Goal: Information Seeking & Learning: Learn about a topic

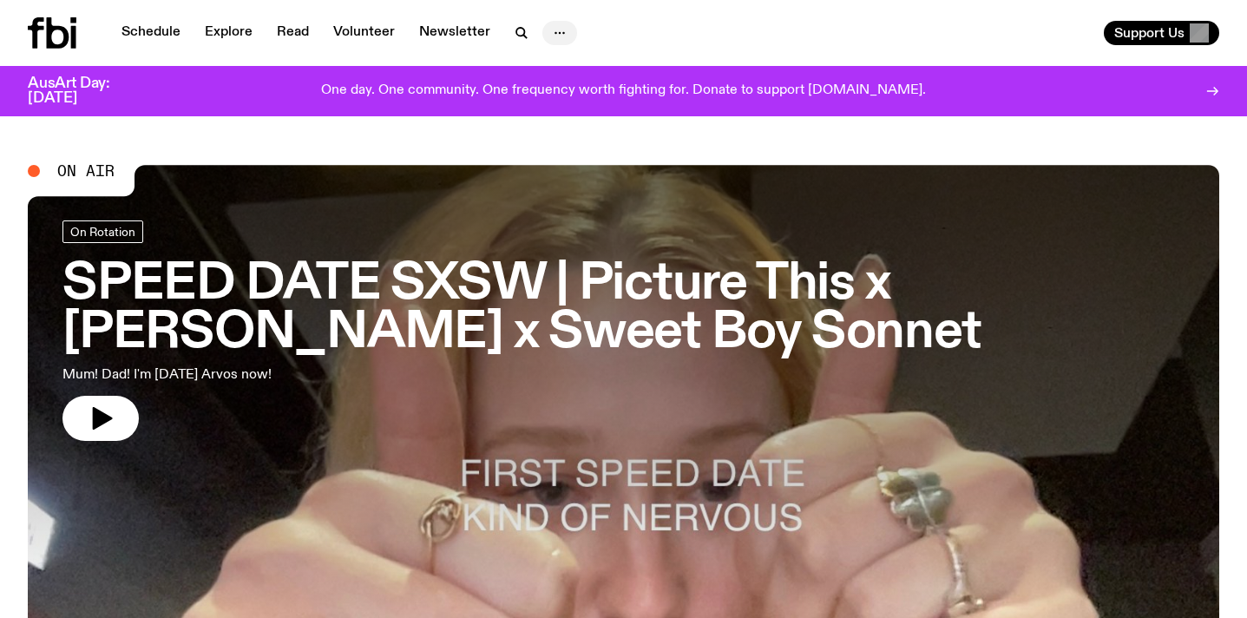
click at [549, 25] on icon "button" at bounding box center [559, 33] width 21 height 21
click at [1161, 23] on button "Support Us" at bounding box center [1161, 33] width 115 height 24
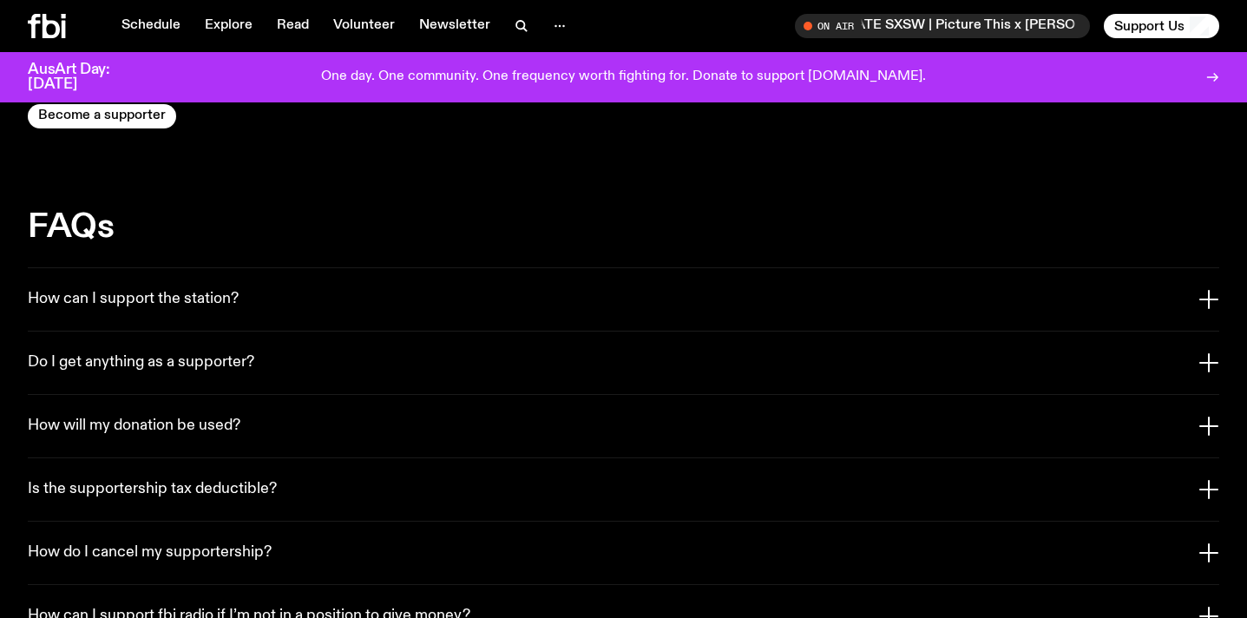
scroll to position [3190, 0]
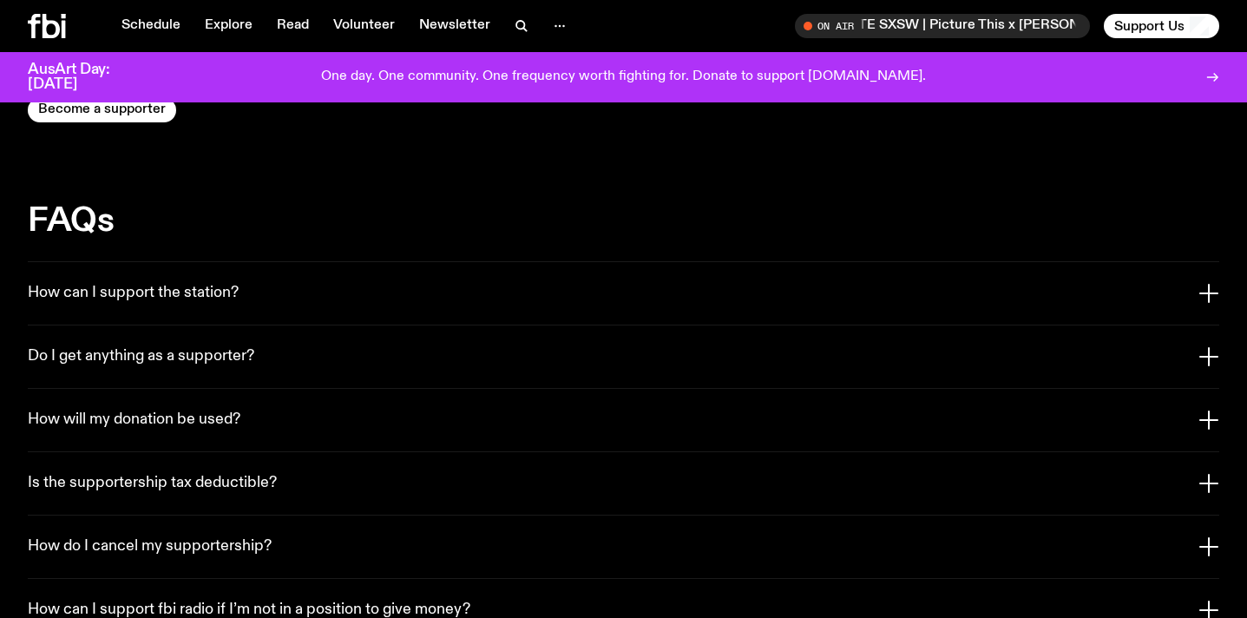
click at [568, 266] on button "How can I support the station?" at bounding box center [624, 293] width 1192 height 62
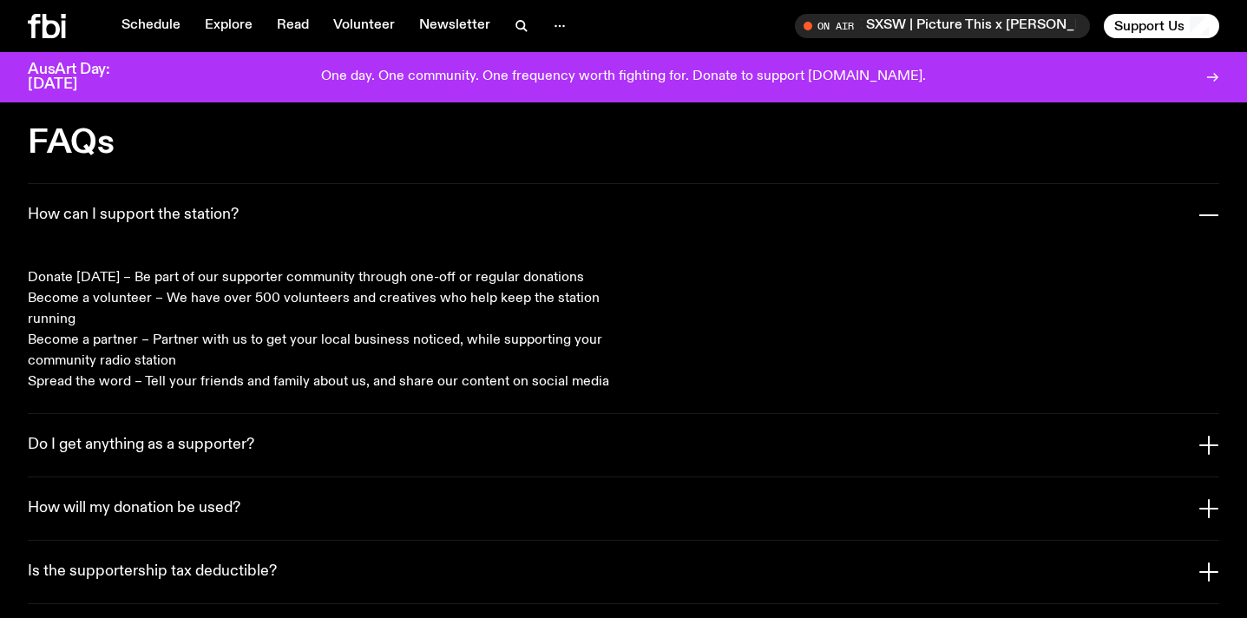
scroll to position [3313, 0]
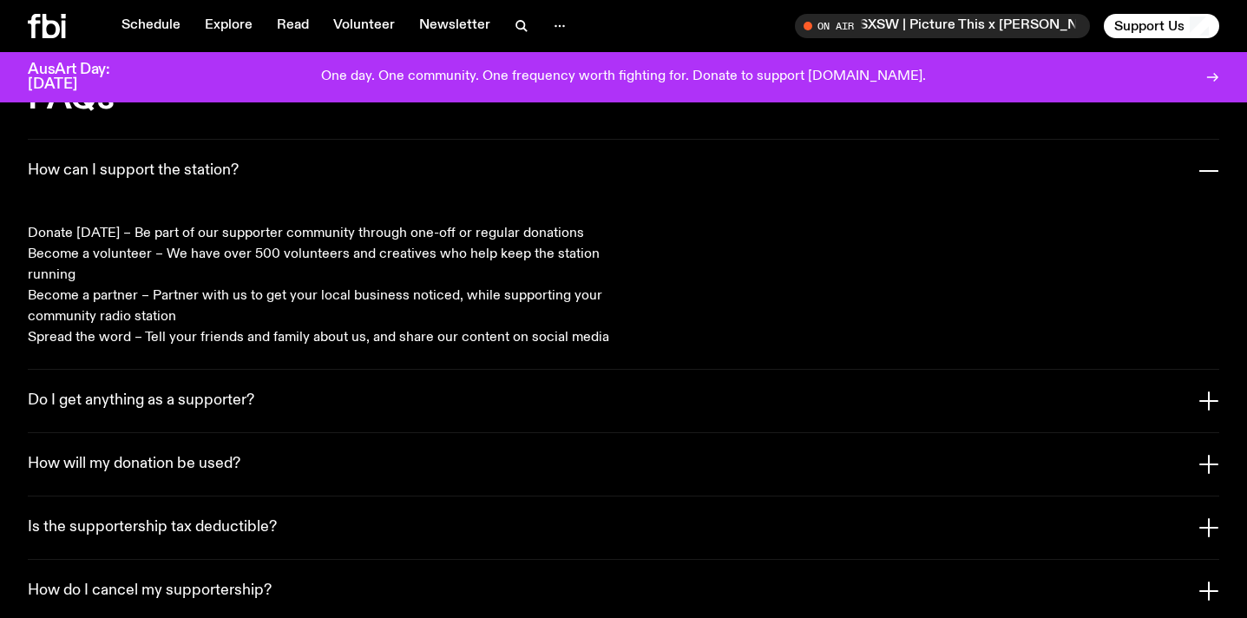
click at [568, 384] on button "Do I get anything as a supporter?" at bounding box center [624, 401] width 1192 height 62
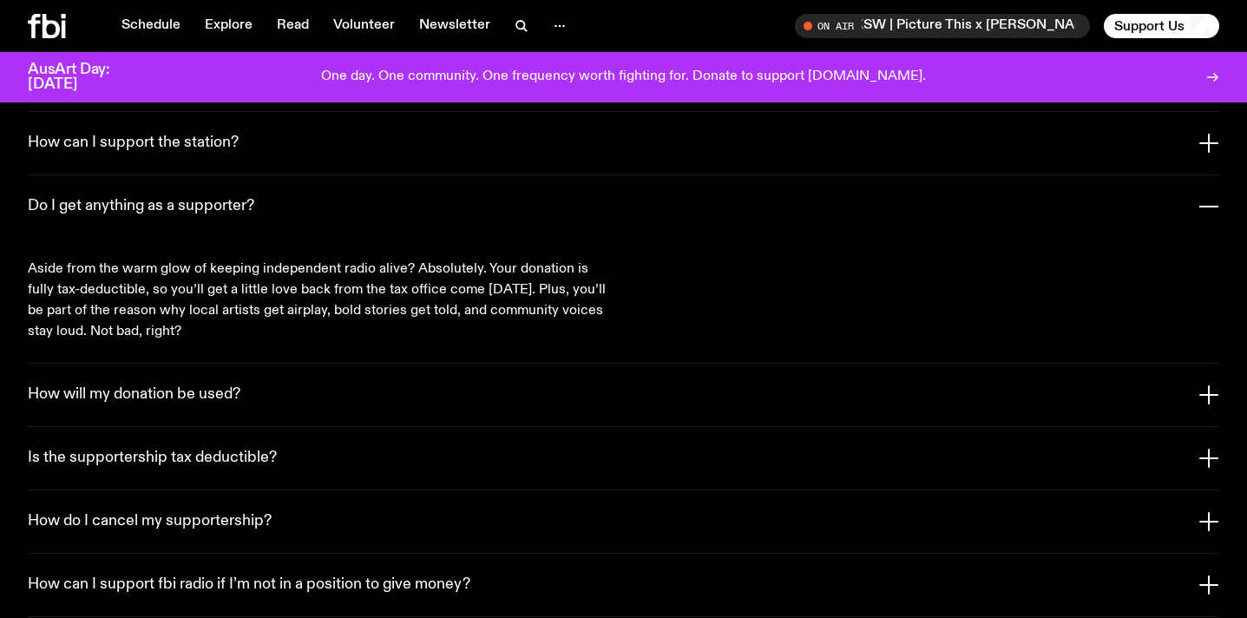
scroll to position [3351, 0]
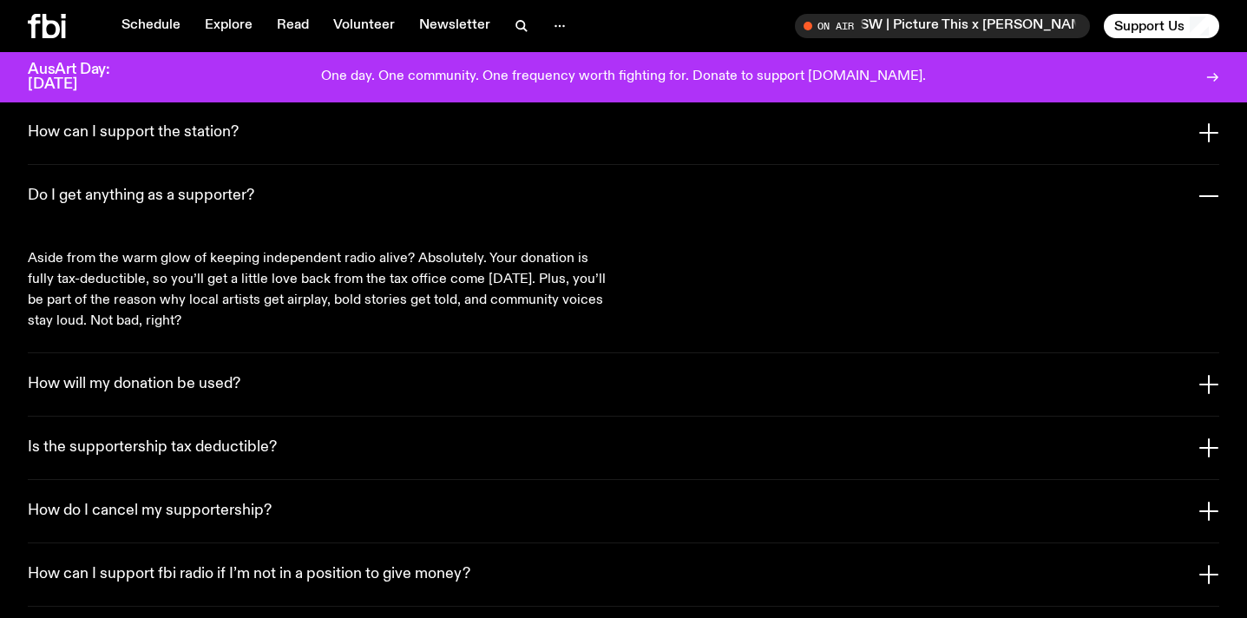
click at [576, 361] on button "How will my donation be used?" at bounding box center [624, 384] width 1192 height 62
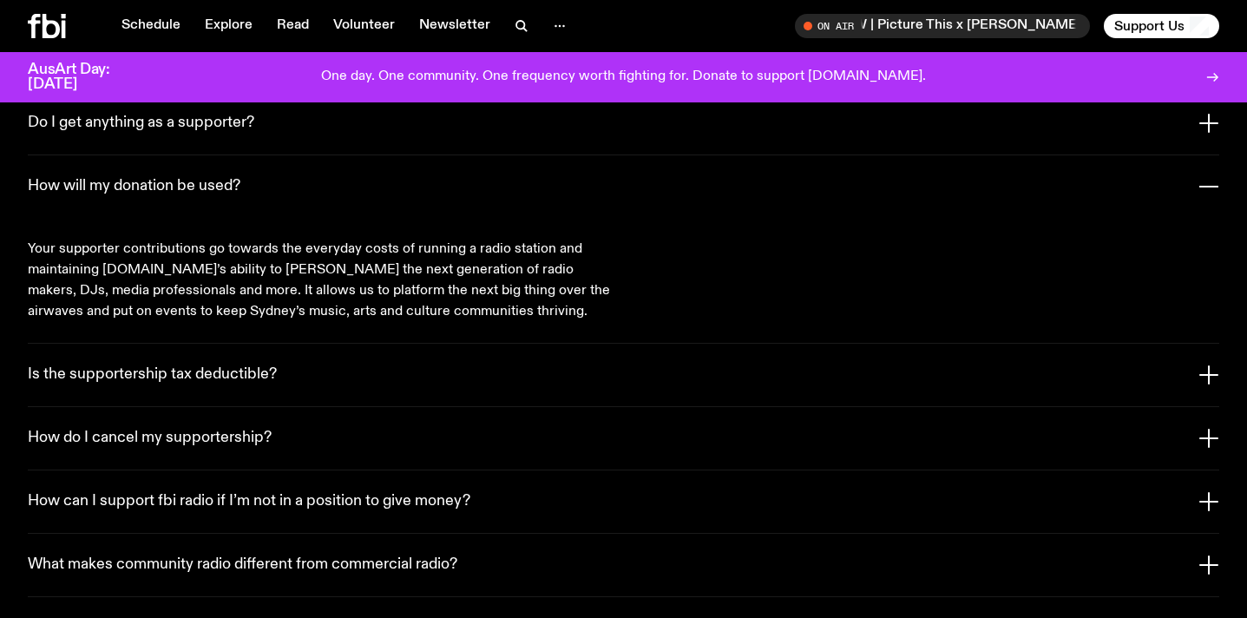
scroll to position [3441, 0]
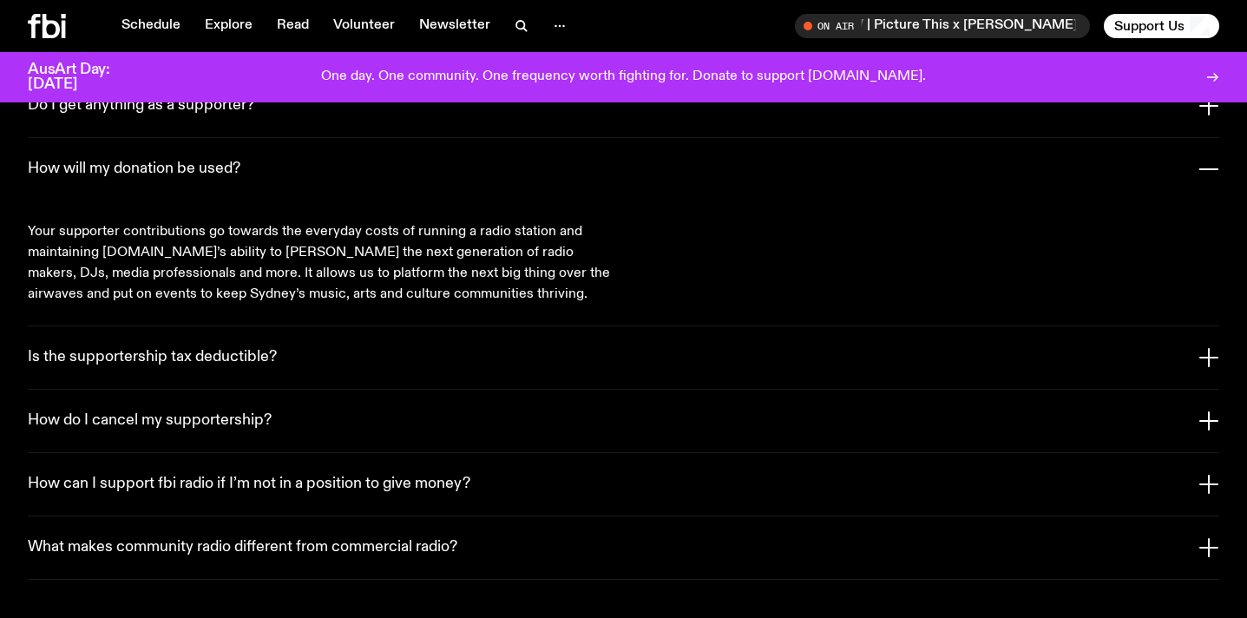
click at [542, 352] on button "Is the supportership tax deductible?" at bounding box center [624, 357] width 1192 height 62
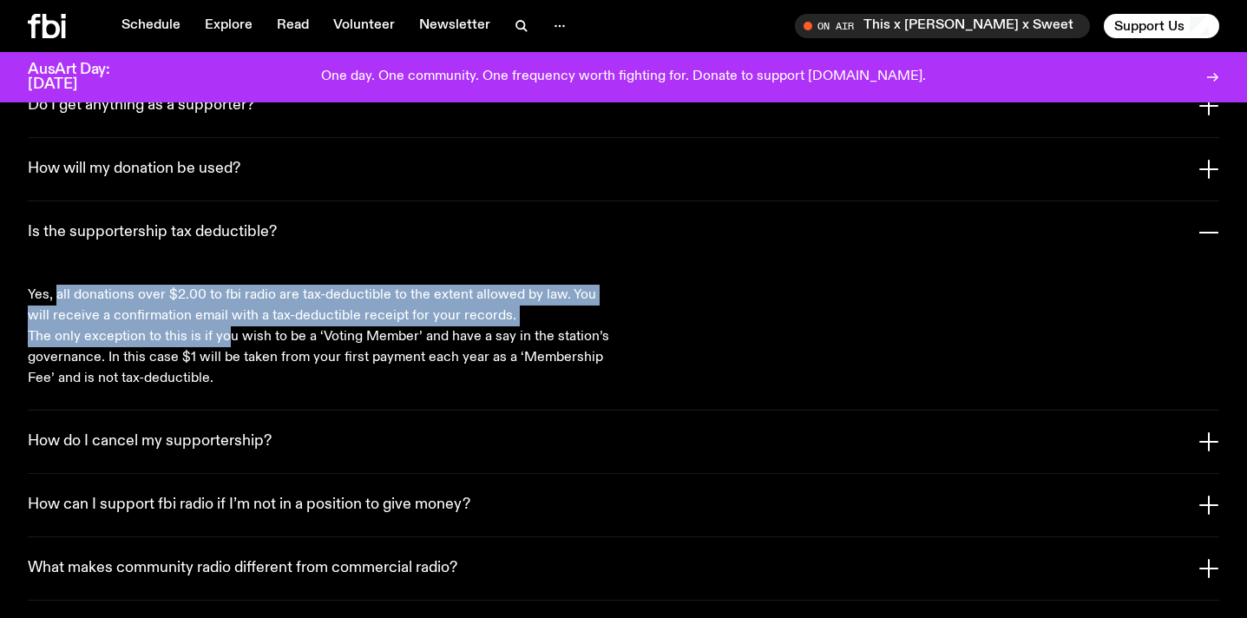
drag, startPoint x: 56, startPoint y: 264, endPoint x: 227, endPoint y: 319, distance: 179.8
click at [227, 319] on div "Yes, all donations over $2.00 to fbi radio are tax-deductible to the extent all…" at bounding box center [319, 337] width 583 height 104
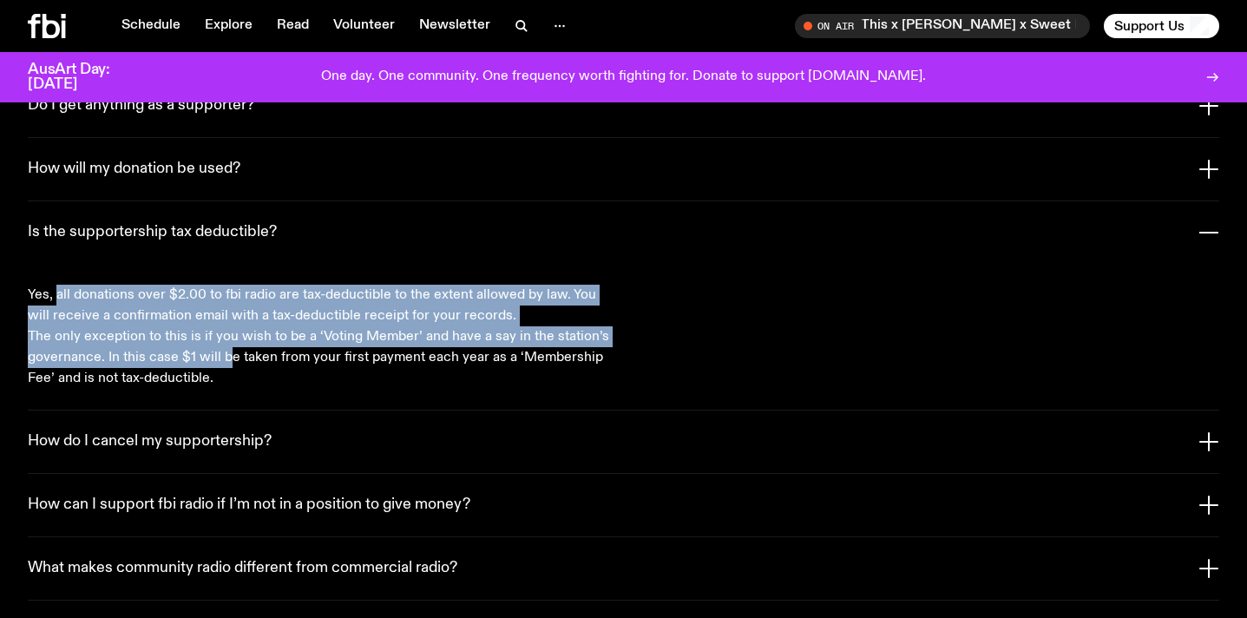
click at [227, 326] on p "The only exception to this is if you wish to be a ‘Voting Member’ and have a sa…" at bounding box center [319, 357] width 583 height 62
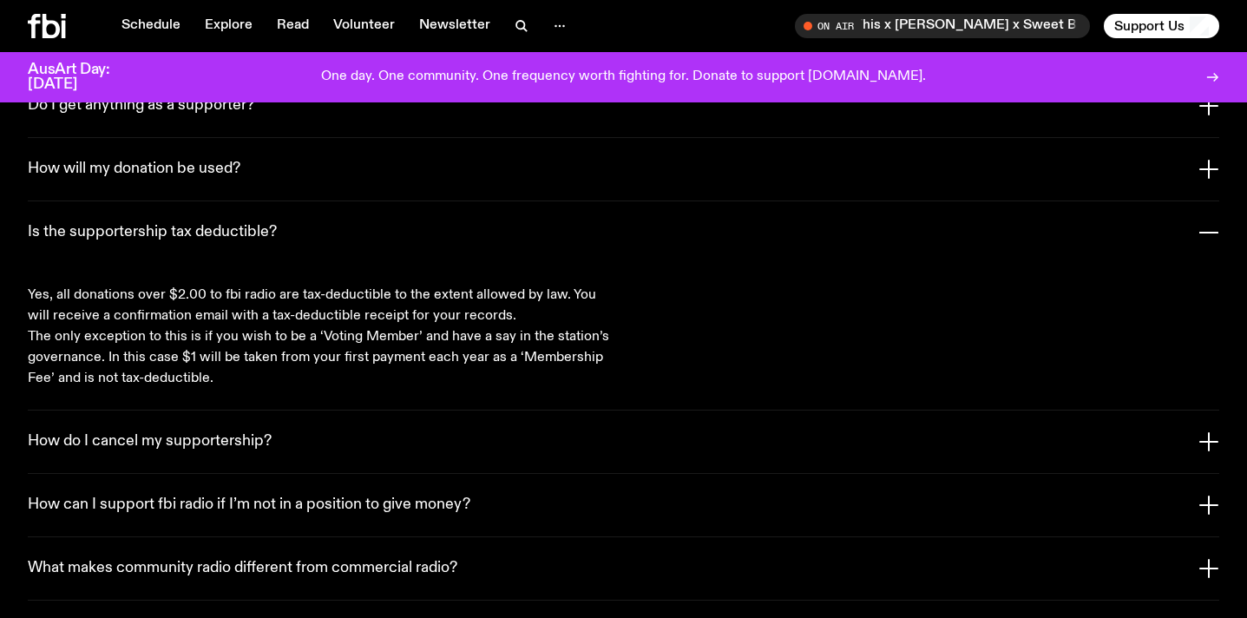
click at [226, 437] on button "How do I cancel my supportership?" at bounding box center [624, 441] width 1192 height 62
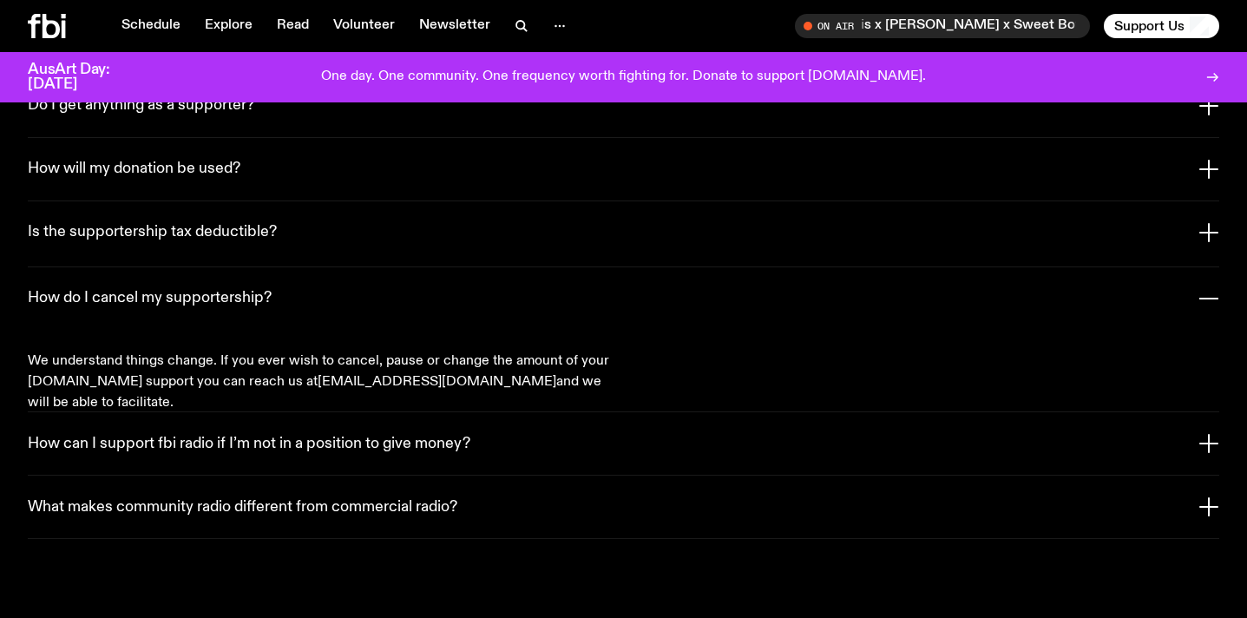
click at [219, 435] on h3 "How can I support fbi radio if I’m not in a position to give money?" at bounding box center [249, 444] width 443 height 19
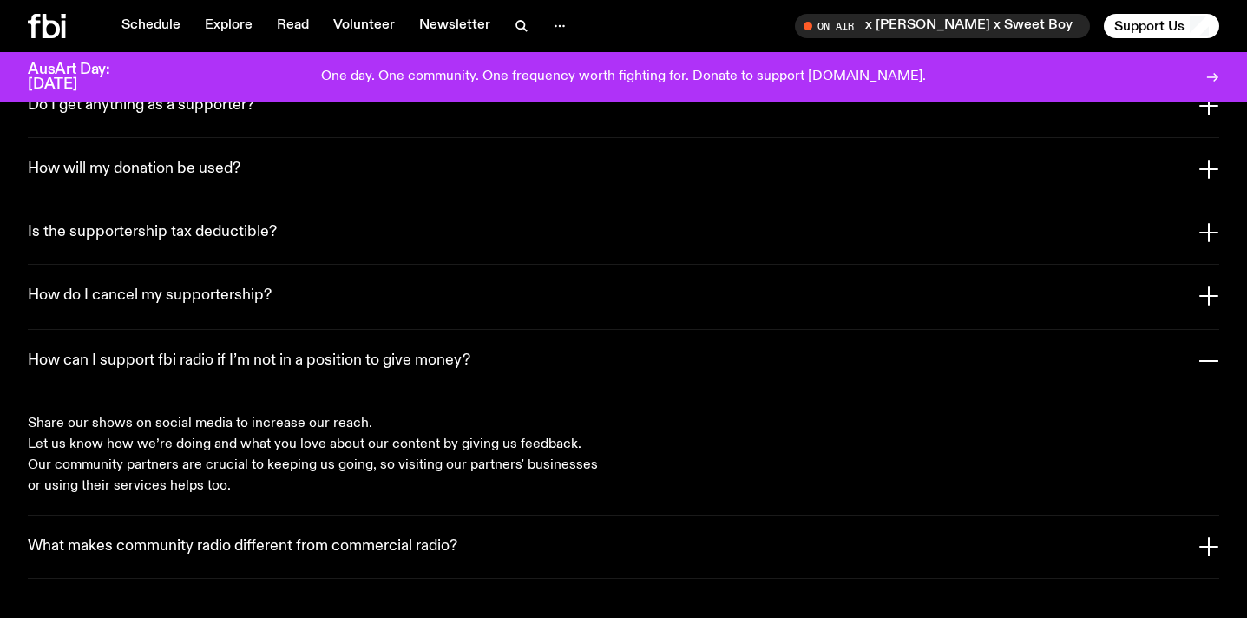
click at [201, 537] on h3 "What makes community radio different from commercial radio?" at bounding box center [243, 546] width 430 height 19
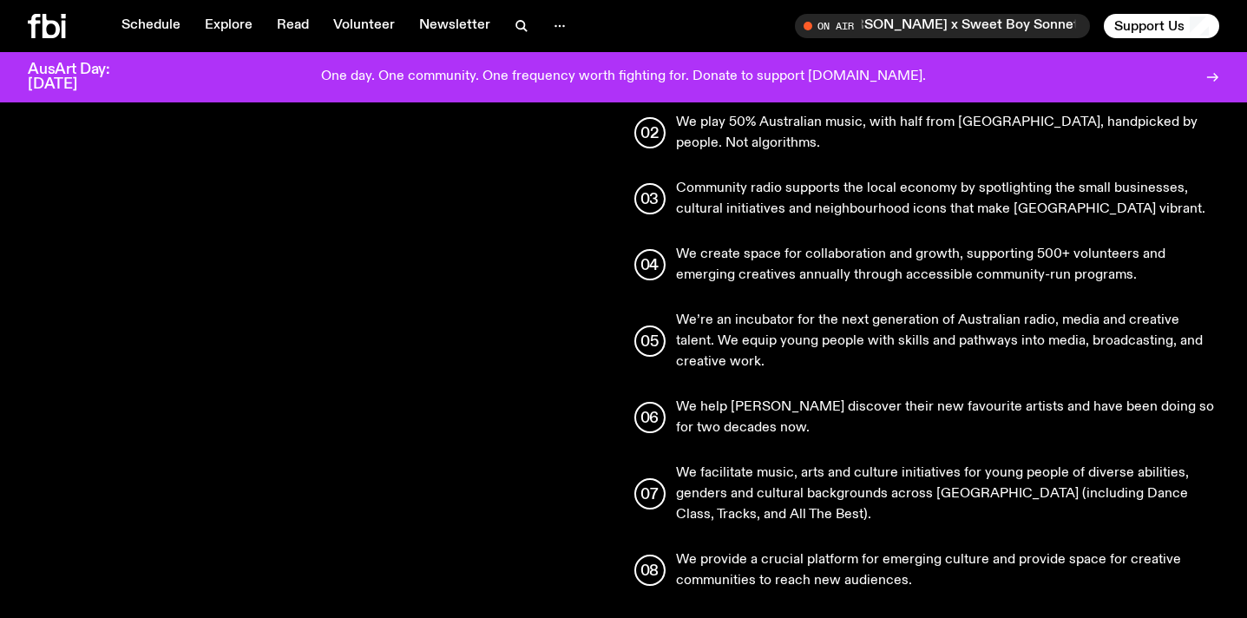
scroll to position [1893, 0]
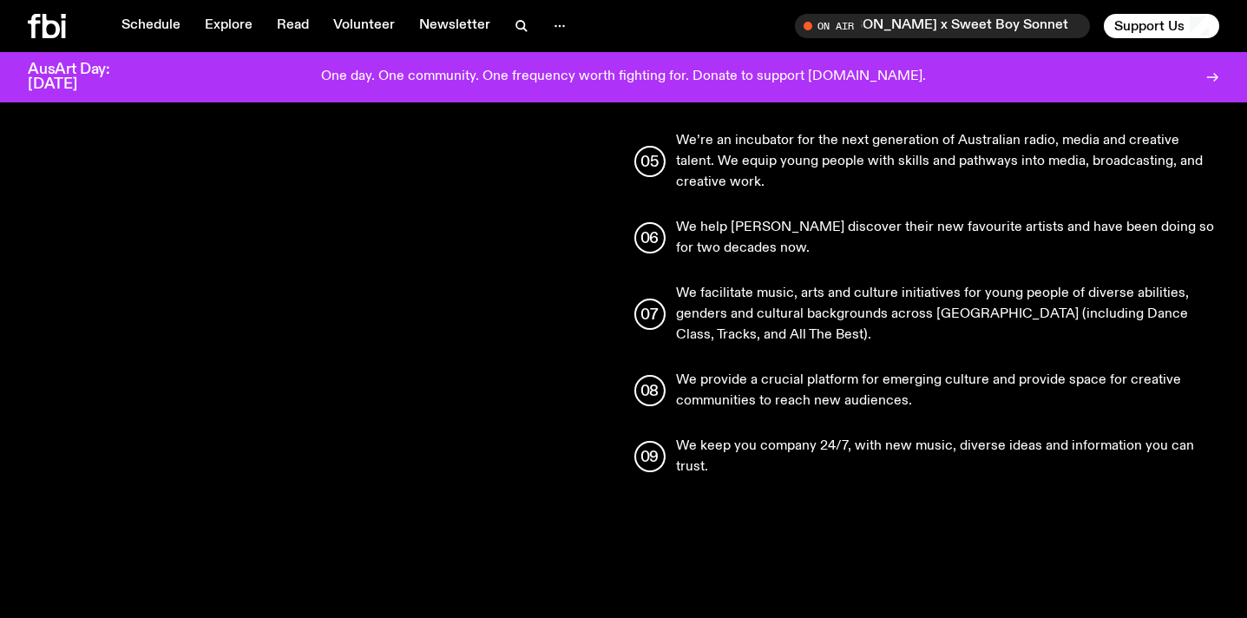
click at [709, 370] on p "We provide a crucial platform for emerging culture and provide space for creati…" at bounding box center [948, 391] width 544 height 42
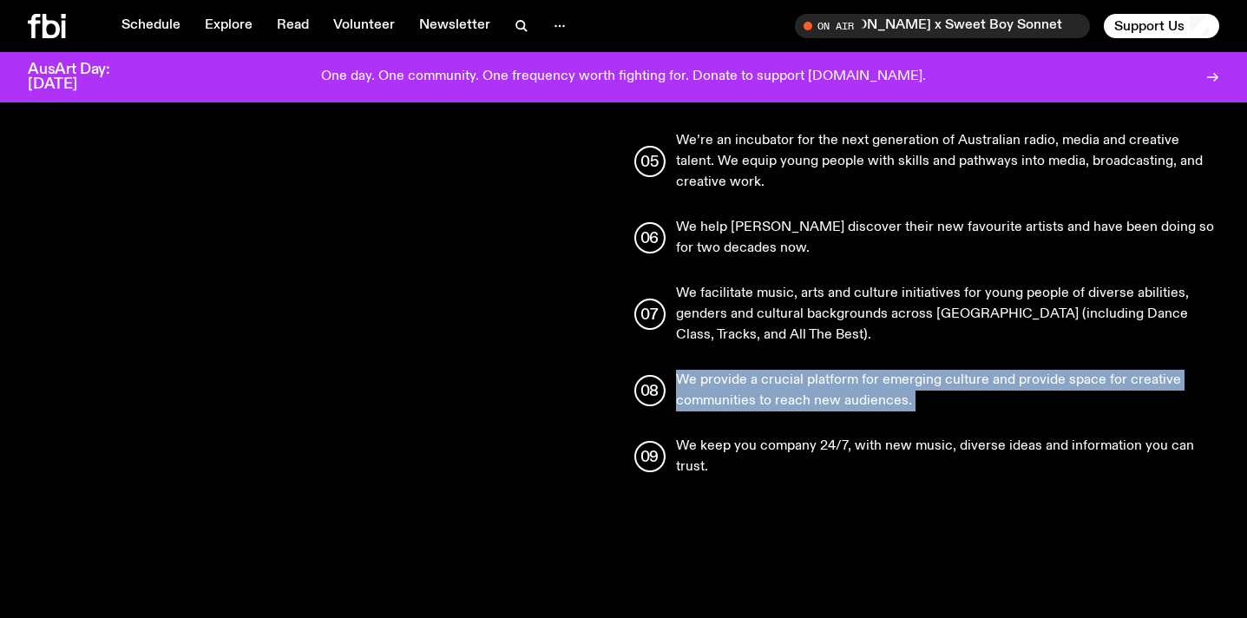
click at [709, 370] on p "We provide a crucial platform for emerging culture and provide space for creati…" at bounding box center [948, 391] width 544 height 42
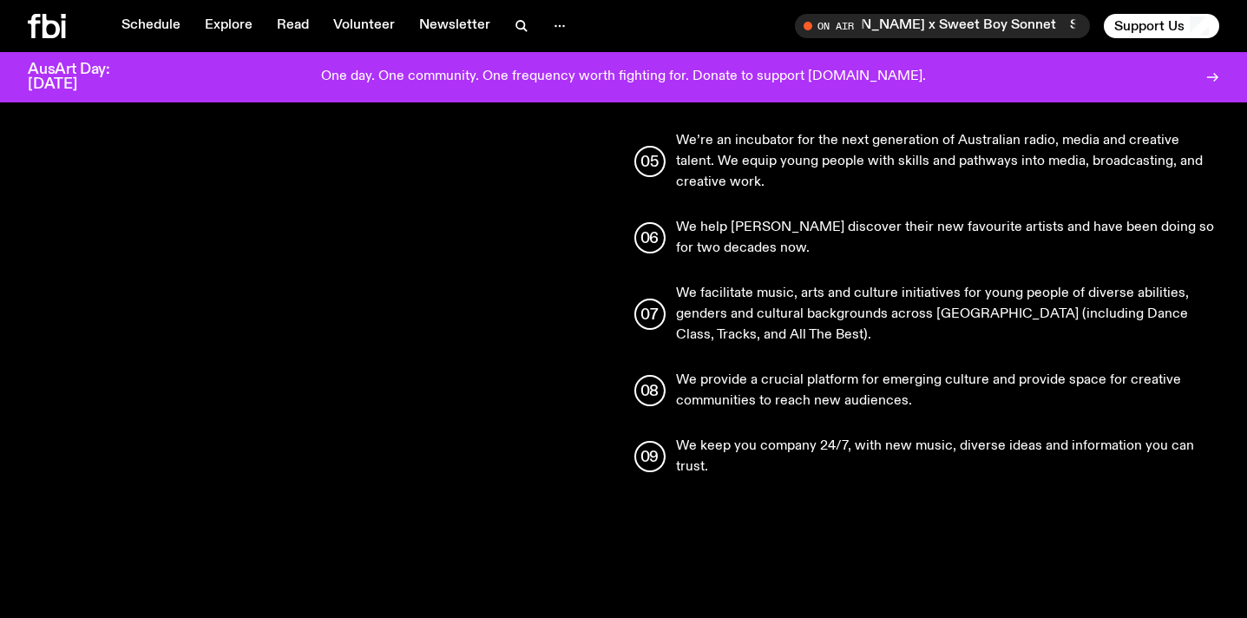
click at [724, 240] on ul "We are proudly 100% listener-owned and funded, with no ongoing government suppo…" at bounding box center [927, 177] width 586 height 601
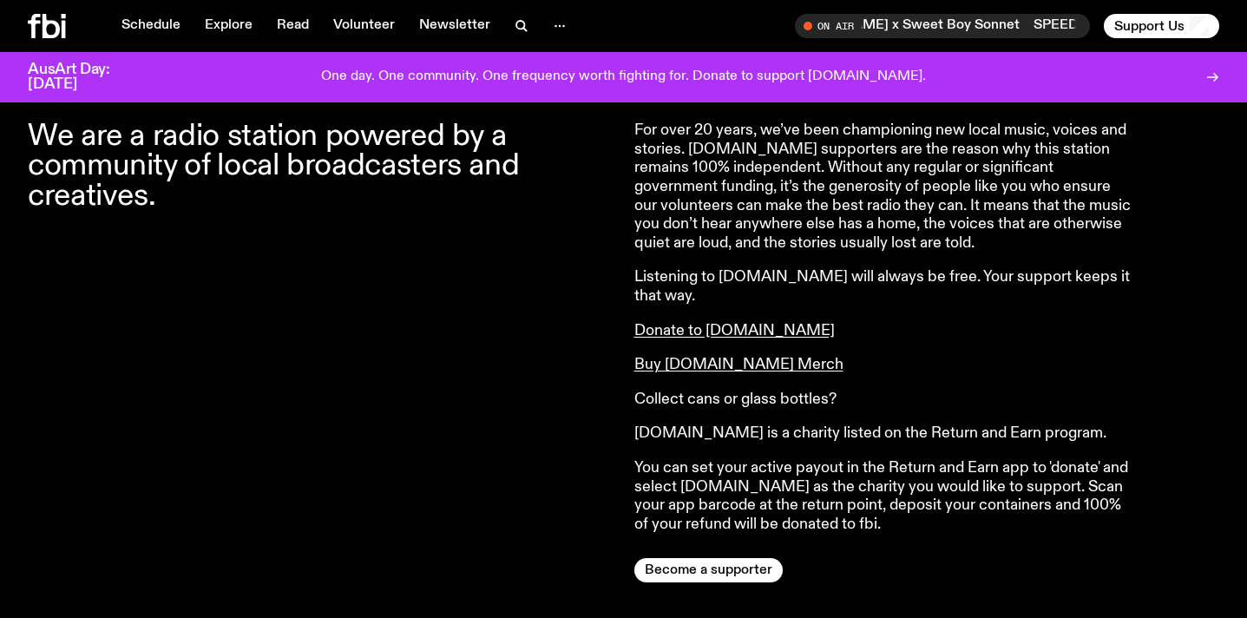
scroll to position [655, 0]
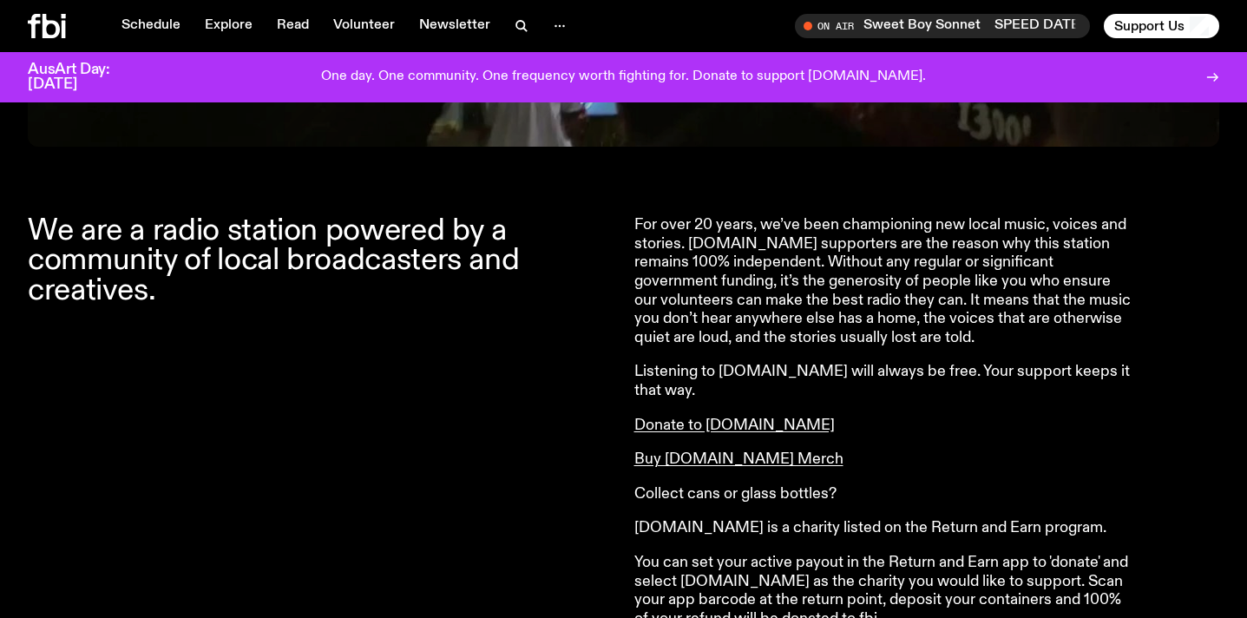
click at [721, 255] on p "For over 20 years, we’ve been championing new local music, voices and stories. …" at bounding box center [884, 281] width 500 height 131
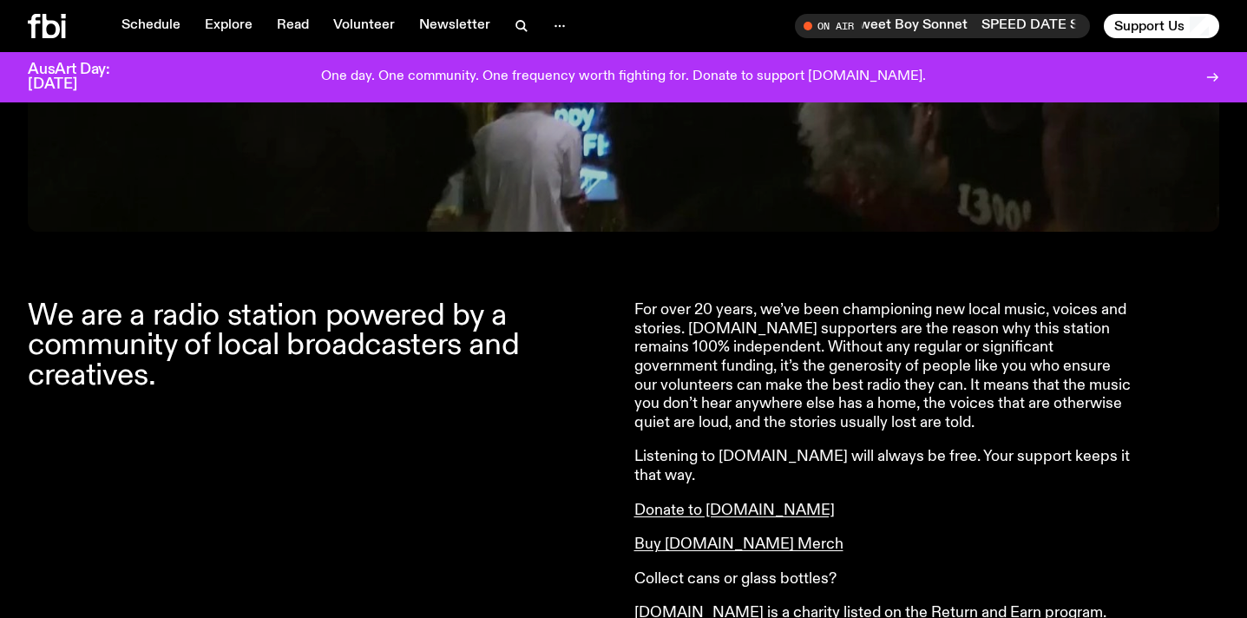
scroll to position [535, 0]
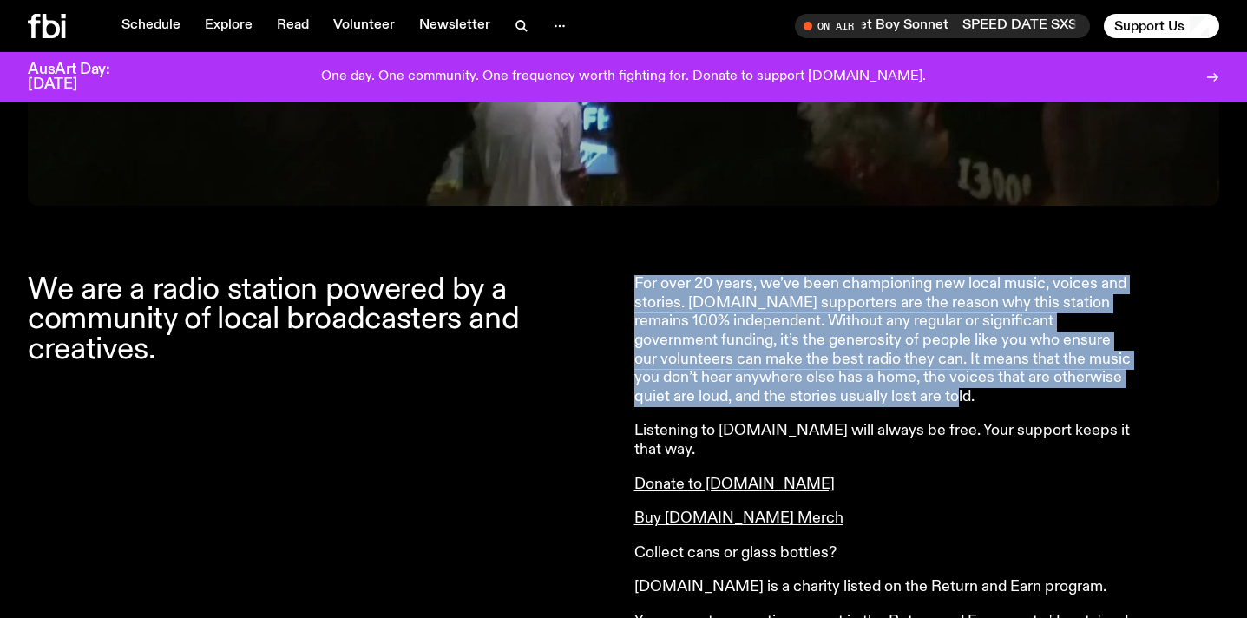
drag, startPoint x: 832, startPoint y: 399, endPoint x: 627, endPoint y: 286, distance: 233.8
copy p "For over 20 years, we’ve been championing new local music, voices and stories. …"
